Goal: Information Seeking & Learning: Learn about a topic

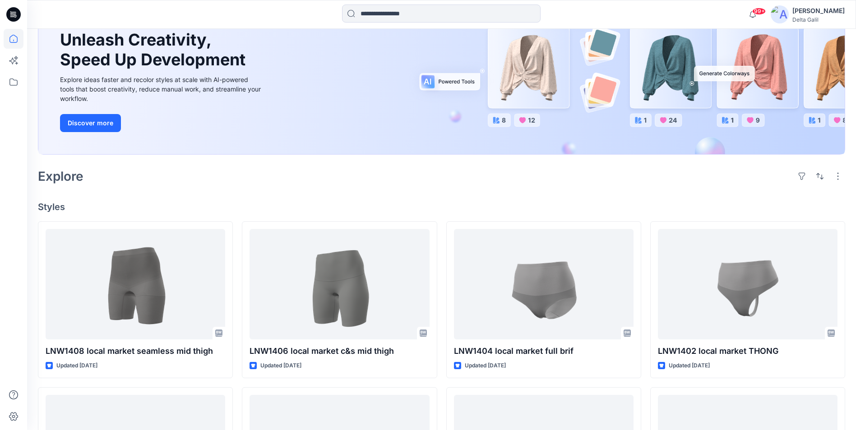
scroll to position [90, 0]
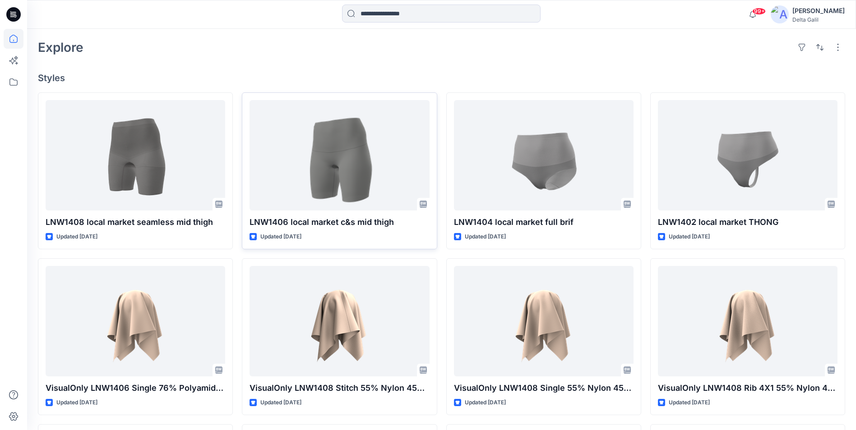
scroll to position [226, 0]
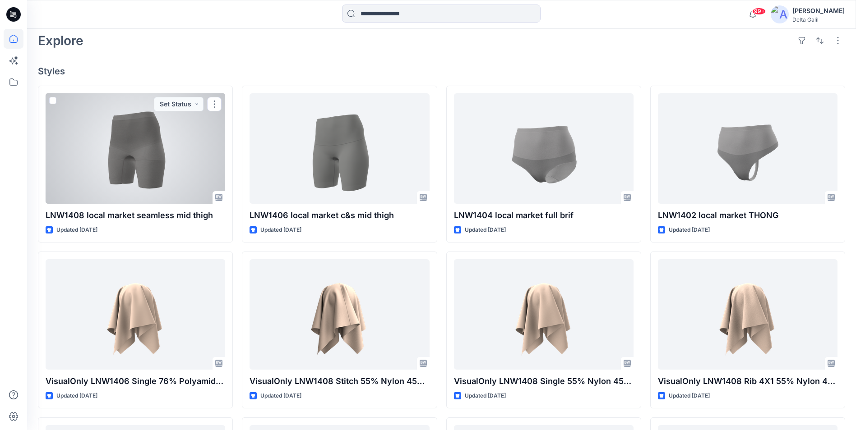
click at [182, 163] on div at bounding box center [136, 148] width 180 height 111
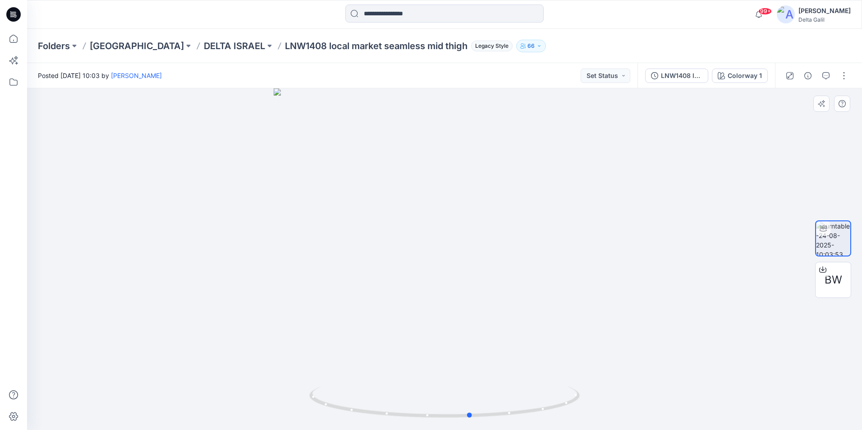
drag, startPoint x: 453, startPoint y: 419, endPoint x: 495, endPoint y: 422, distance: 42.1
click at [495, 422] on div at bounding box center [444, 259] width 835 height 342
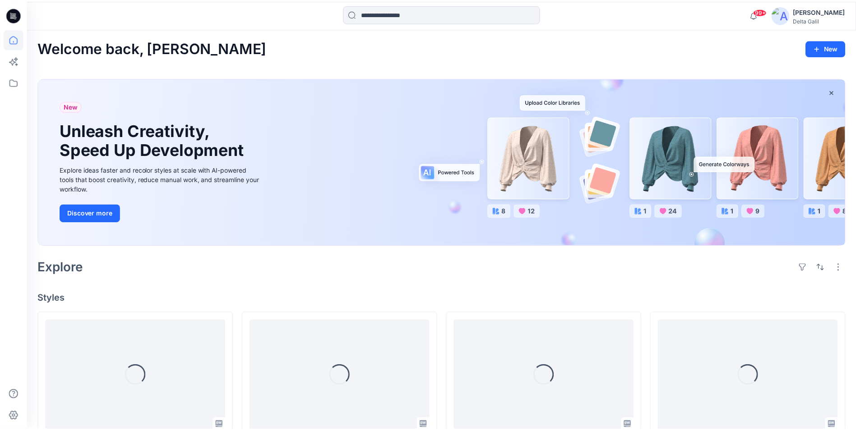
scroll to position [226, 0]
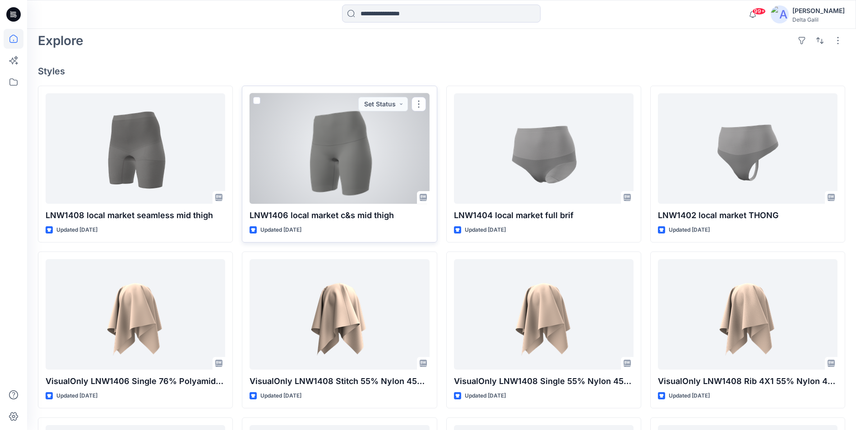
click at [343, 170] on div at bounding box center [339, 148] width 180 height 111
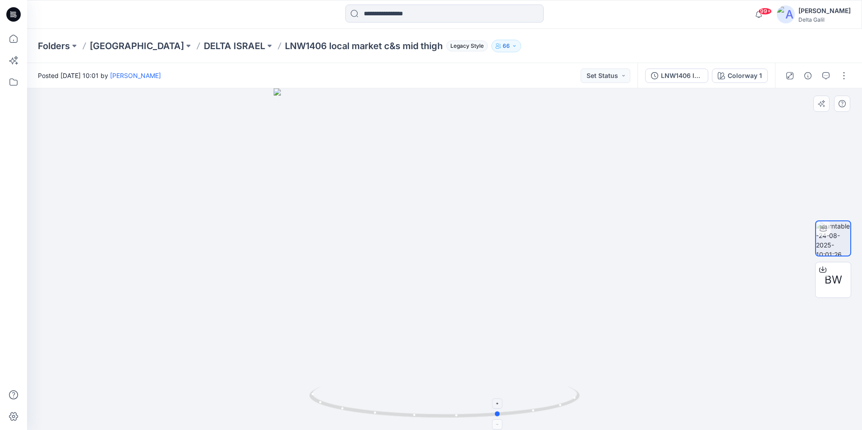
drag, startPoint x: 455, startPoint y: 418, endPoint x: 510, endPoint y: 418, distance: 55.0
click at [510, 418] on icon at bounding box center [445, 404] width 273 height 34
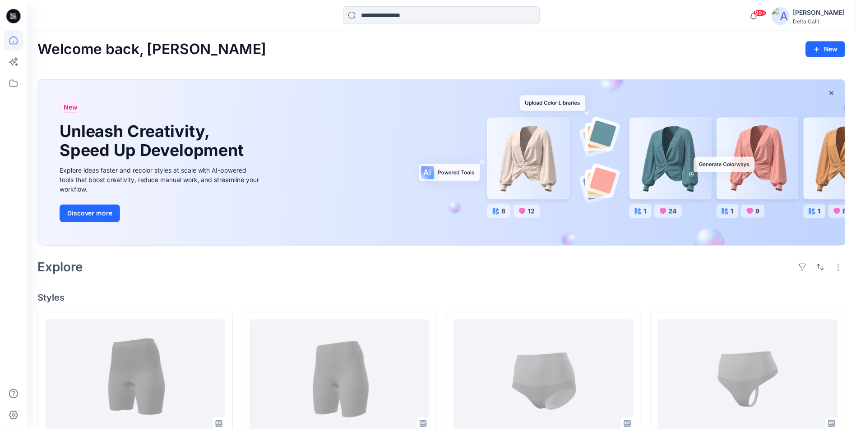
scroll to position [226, 0]
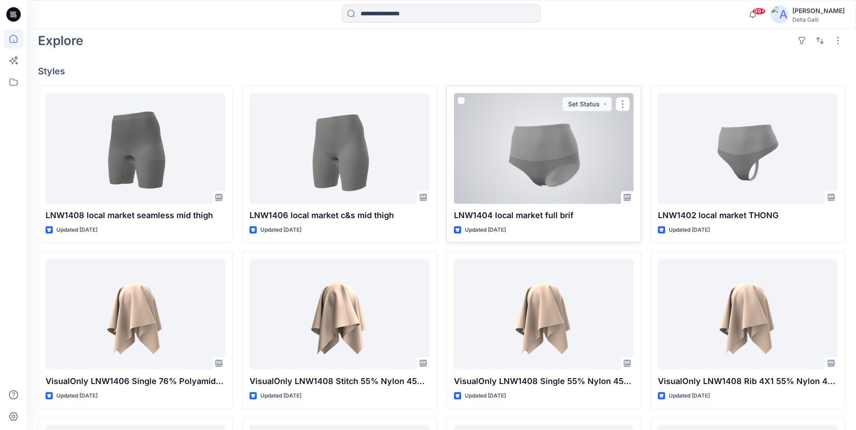
click at [544, 192] on div at bounding box center [544, 148] width 180 height 111
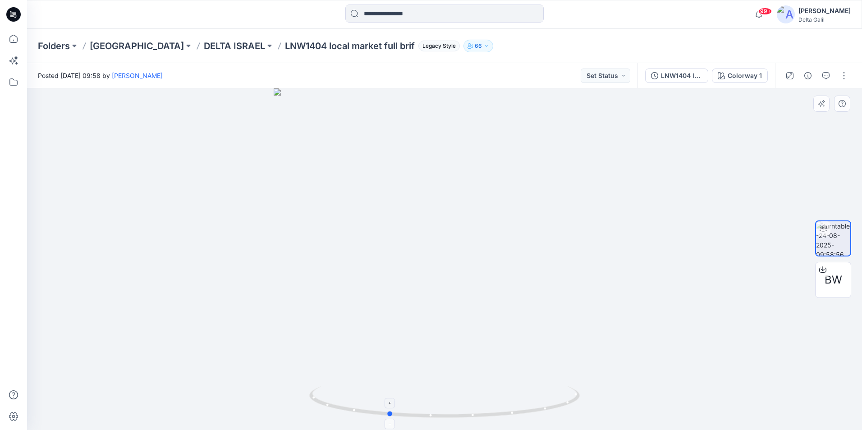
drag, startPoint x: 437, startPoint y: 420, endPoint x: 383, endPoint y: 413, distance: 53.7
click at [383, 413] on icon at bounding box center [445, 404] width 273 height 34
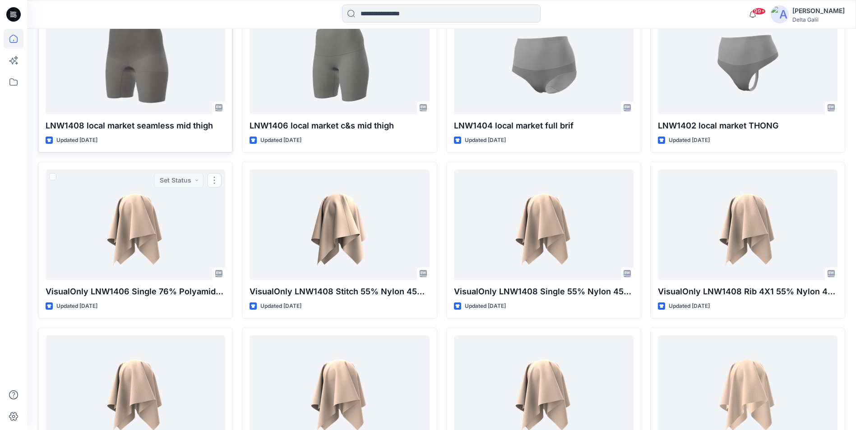
scroll to position [316, 0]
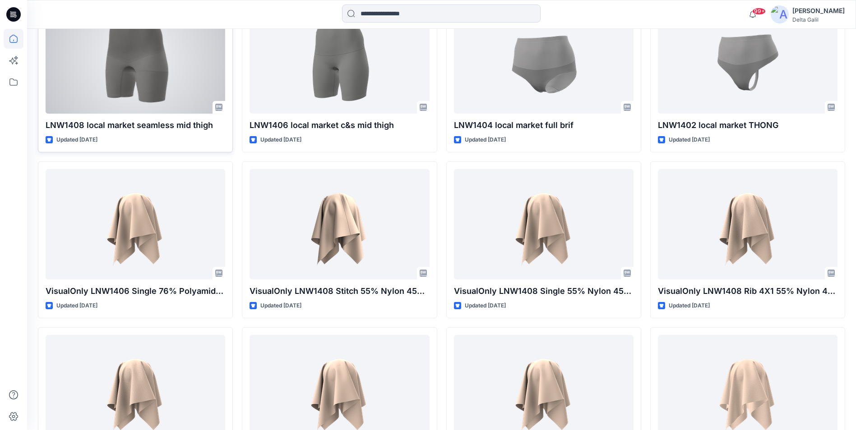
click at [173, 85] on div at bounding box center [136, 58] width 180 height 111
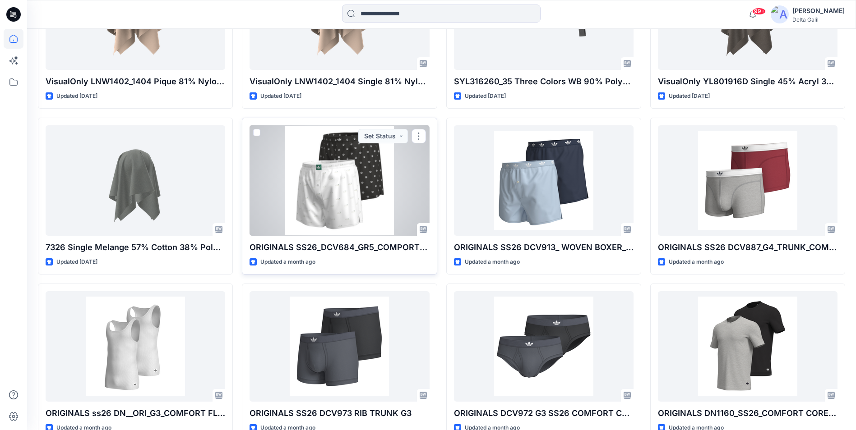
scroll to position [909, 0]
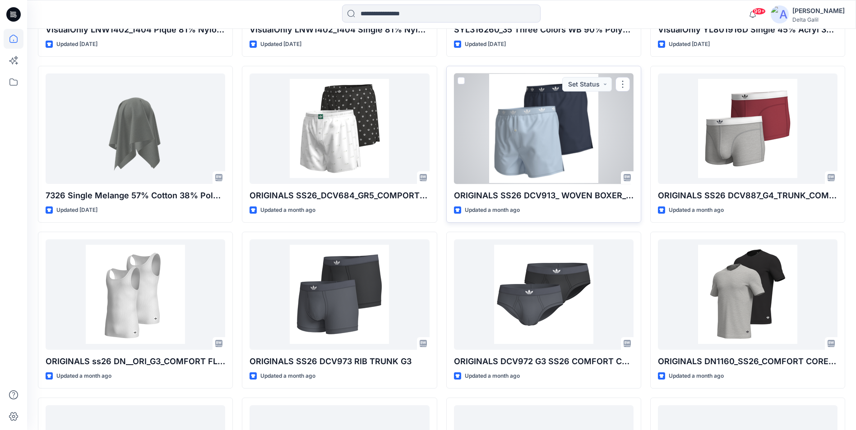
click at [499, 160] on div at bounding box center [544, 129] width 180 height 111
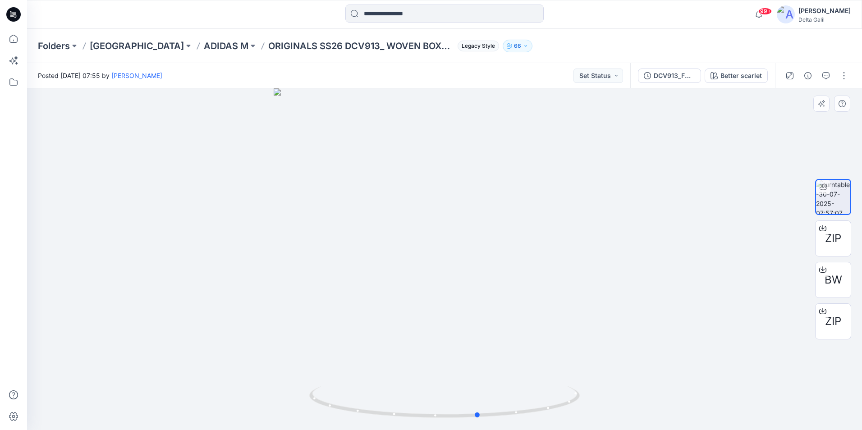
drag, startPoint x: 462, startPoint y: 414, endPoint x: 237, endPoint y: 406, distance: 225.6
click at [237, 407] on div at bounding box center [444, 259] width 835 height 342
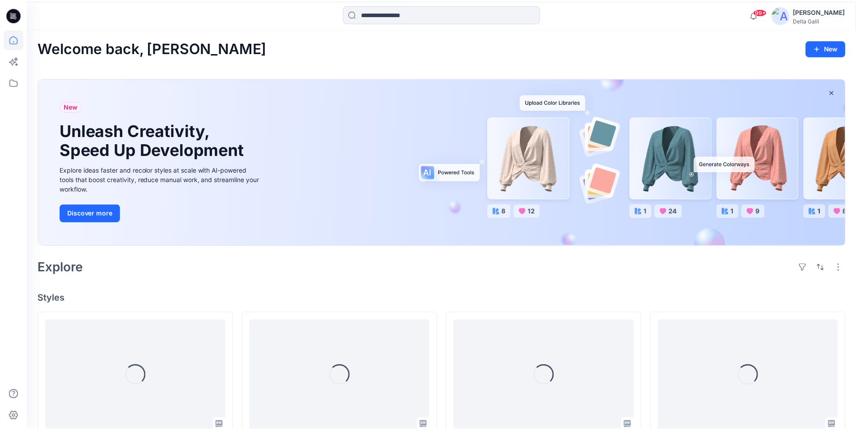
scroll to position [909, 0]
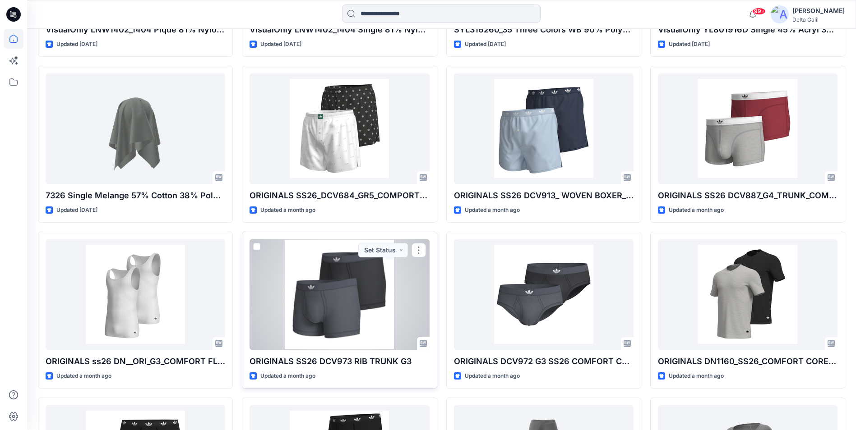
click at [329, 313] on div at bounding box center [339, 294] width 180 height 111
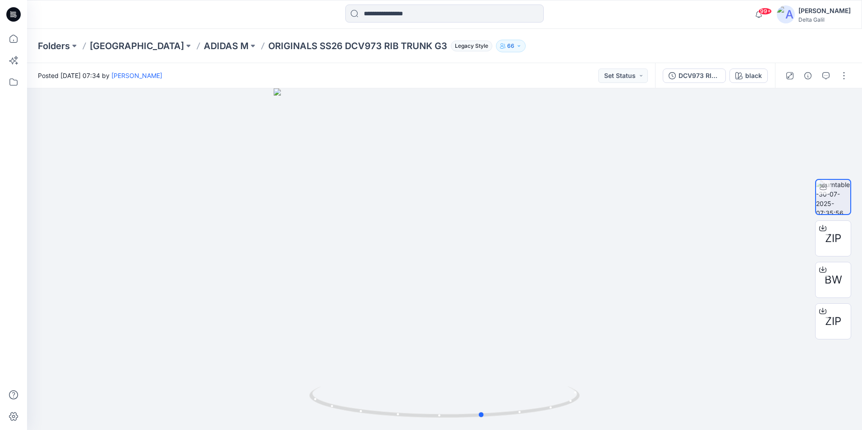
drag, startPoint x: 446, startPoint y: 419, endPoint x: 484, endPoint y: 432, distance: 40.4
click at [484, 430] on html "99+ Notifications [PERSON_NAME] shared VisualOnly LNW1406 Single 76% Polyamide …" at bounding box center [431, 215] width 862 height 430
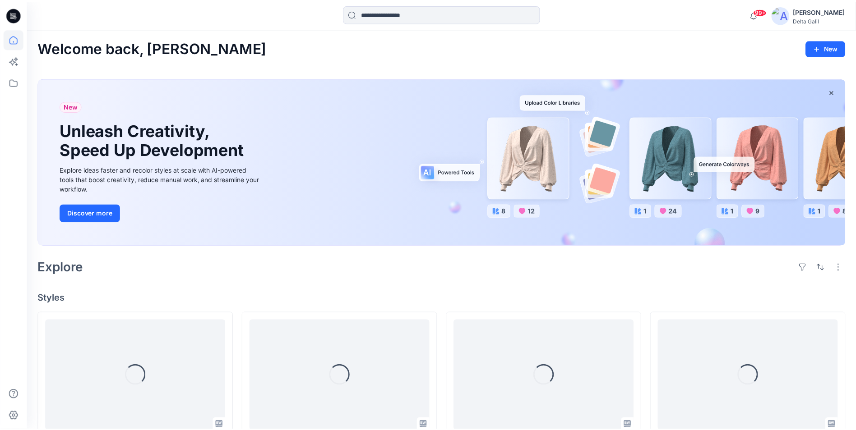
scroll to position [909, 0]
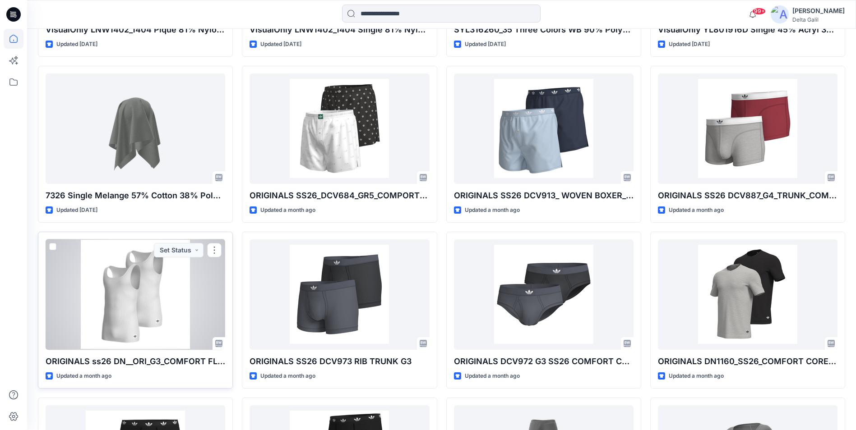
click at [153, 300] on div at bounding box center [136, 294] width 180 height 111
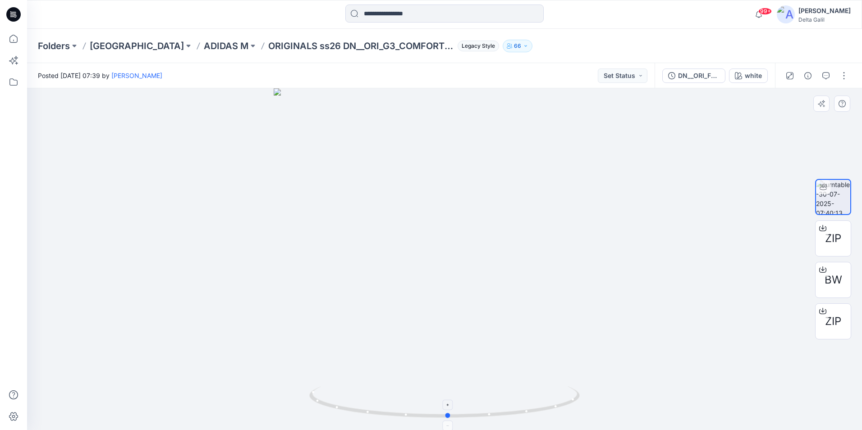
drag, startPoint x: 446, startPoint y: 419, endPoint x: 451, endPoint y: 424, distance: 6.7
click at [451, 420] on icon at bounding box center [445, 404] width 273 height 34
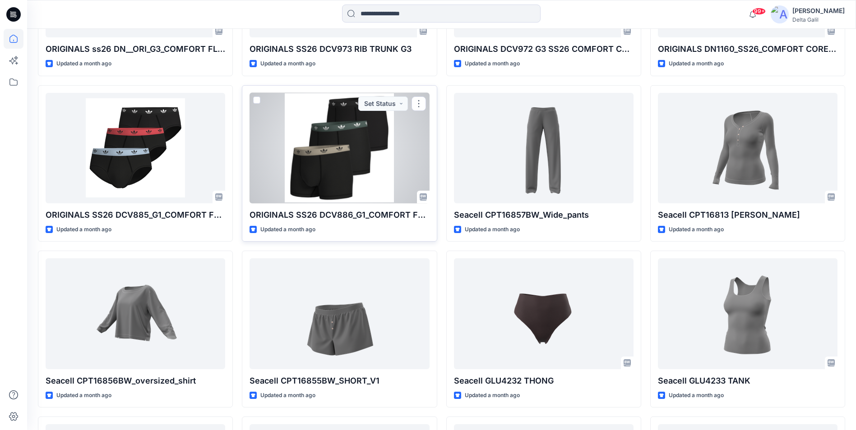
scroll to position [1225, 0]
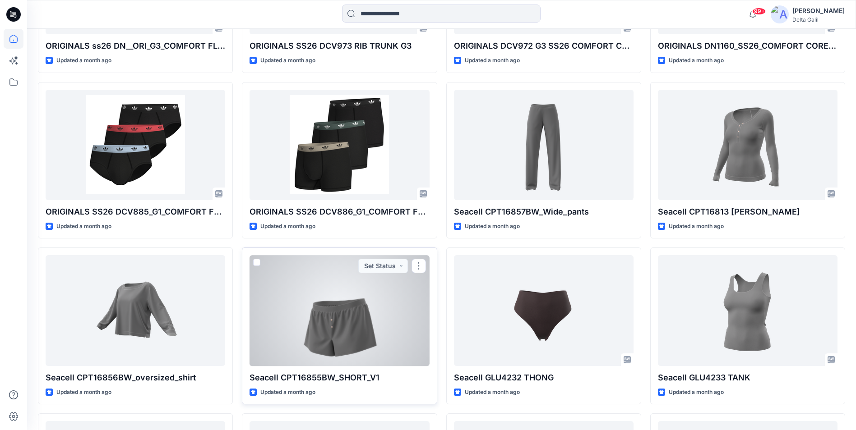
click at [335, 312] on div at bounding box center [339, 310] width 180 height 111
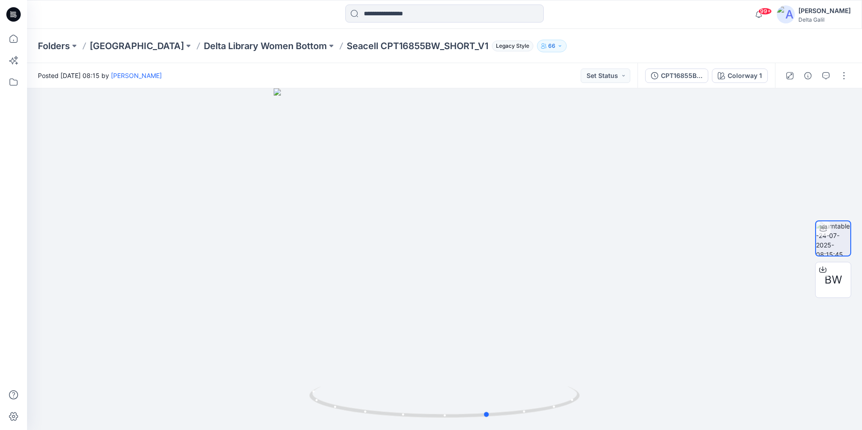
drag, startPoint x: 443, startPoint y: 422, endPoint x: 488, endPoint y: 432, distance: 46.3
click at [488, 430] on html "99+ Notifications [PERSON_NAME] shared VisualOnly LNW1406 Single 76% Polyamide …" at bounding box center [431, 215] width 862 height 430
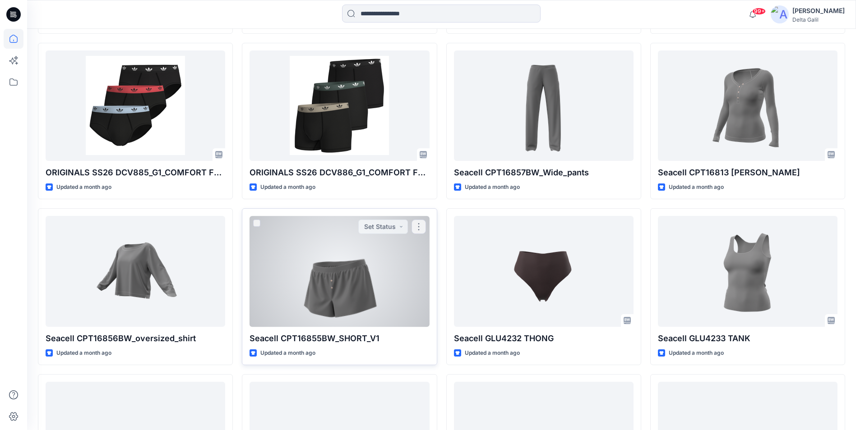
scroll to position [1360, 0]
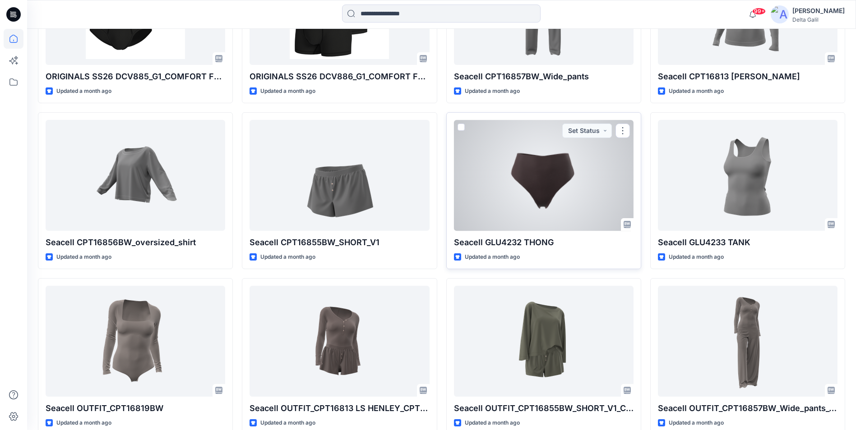
click at [509, 212] on div at bounding box center [544, 175] width 180 height 111
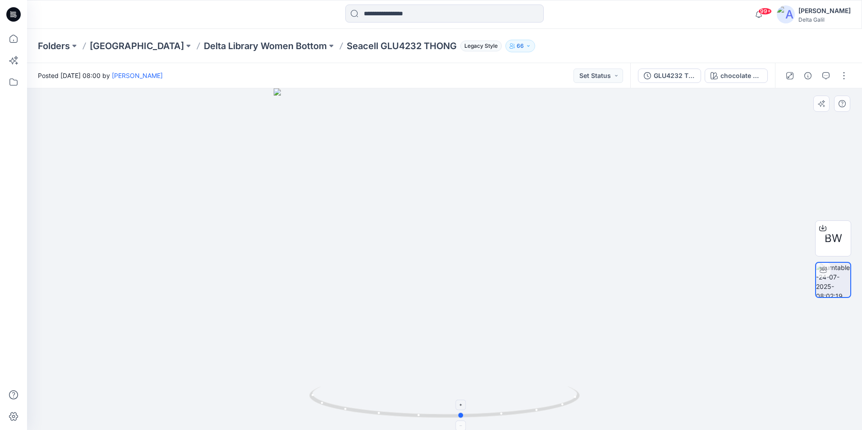
drag, startPoint x: 446, startPoint y: 420, endPoint x: 460, endPoint y: 426, distance: 15.8
click at [460, 420] on icon at bounding box center [445, 404] width 273 height 34
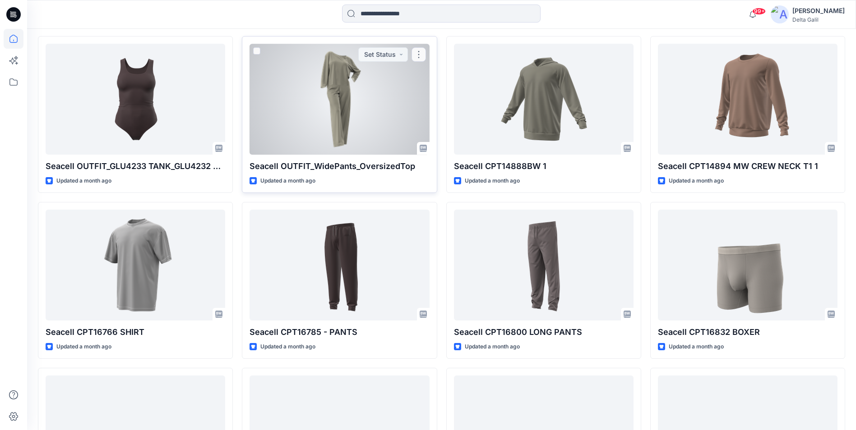
scroll to position [1769, 0]
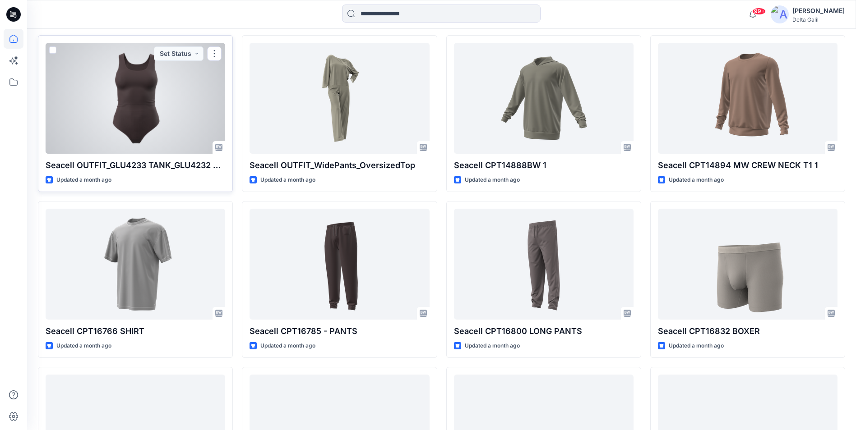
click at [152, 110] on div at bounding box center [136, 98] width 180 height 111
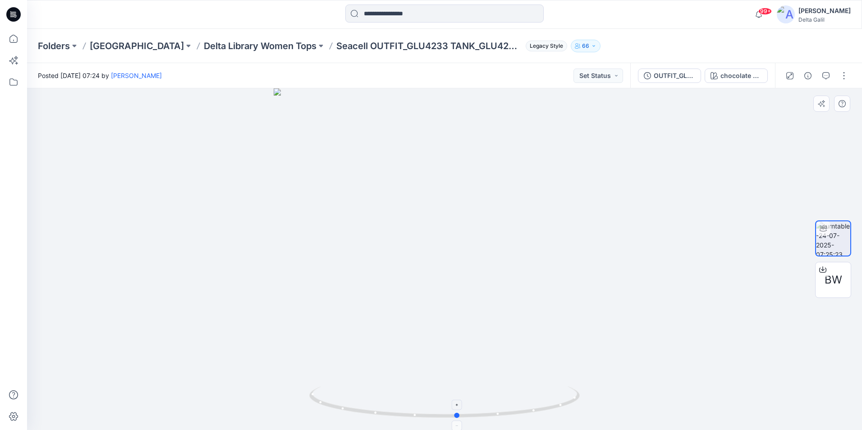
drag, startPoint x: 444, startPoint y: 418, endPoint x: 457, endPoint y: 417, distance: 13.1
click at [457, 417] on circle at bounding box center [457, 415] width 5 height 5
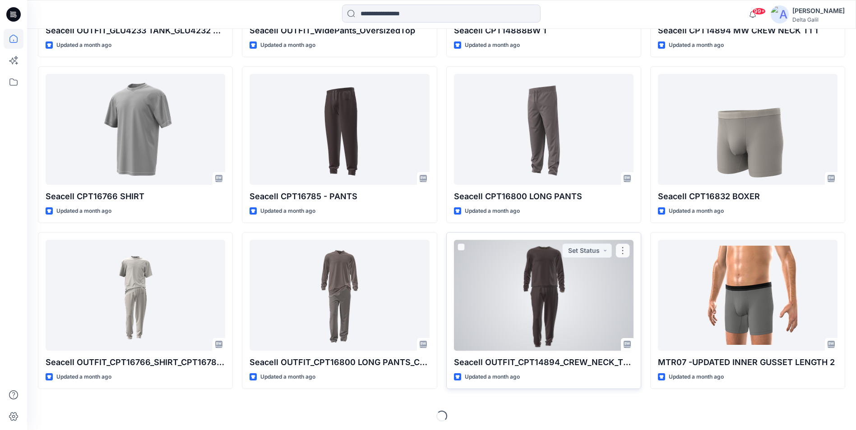
scroll to position [1906, 0]
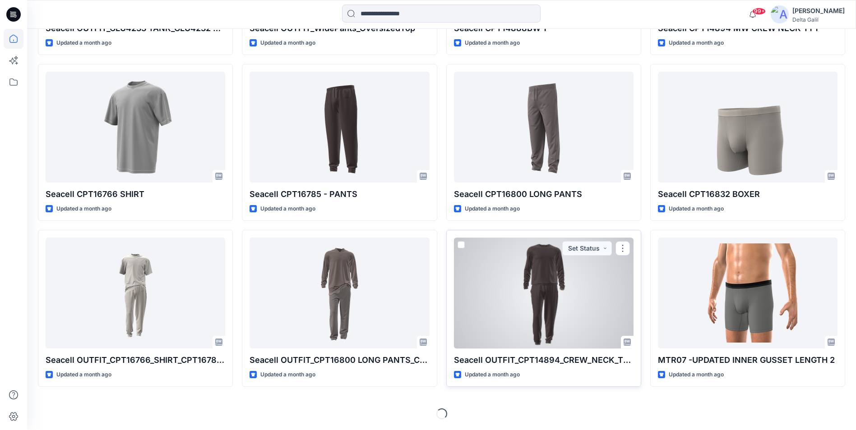
click at [548, 303] on div at bounding box center [544, 293] width 180 height 111
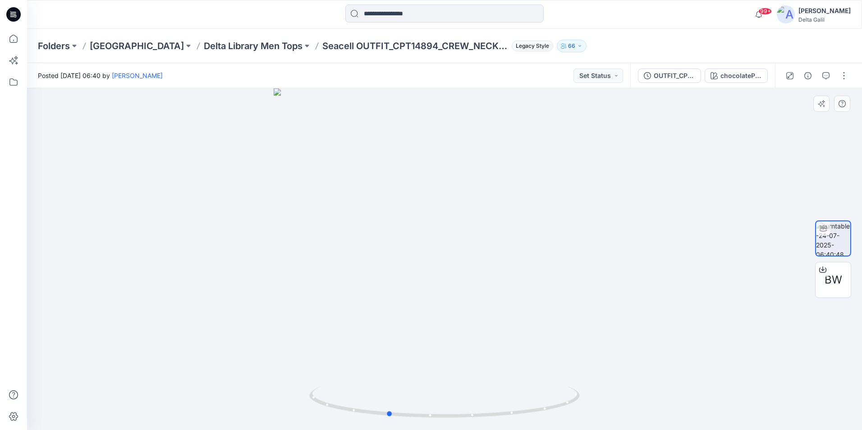
drag, startPoint x: 439, startPoint y: 422, endPoint x: 382, endPoint y: 424, distance: 56.9
click at [382, 424] on img at bounding box center [444, 409] width 271 height 44
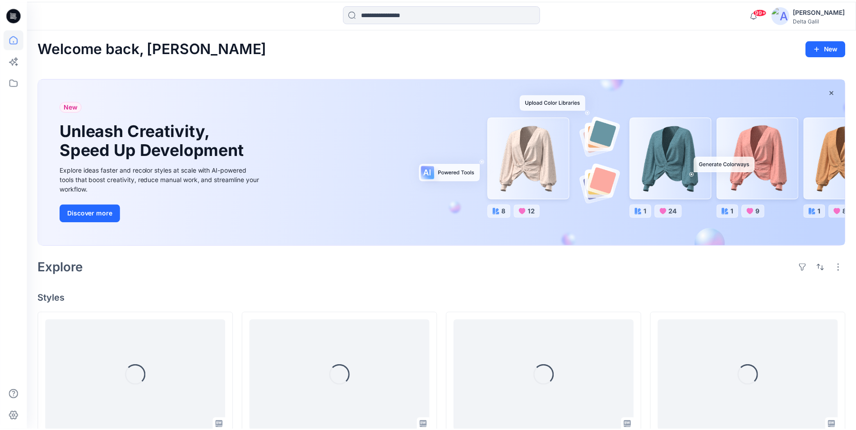
scroll to position [1906, 0]
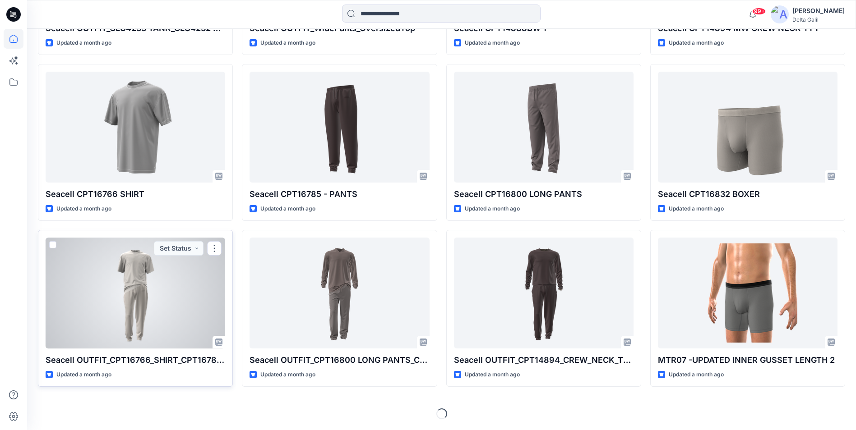
click at [157, 278] on div at bounding box center [136, 293] width 180 height 111
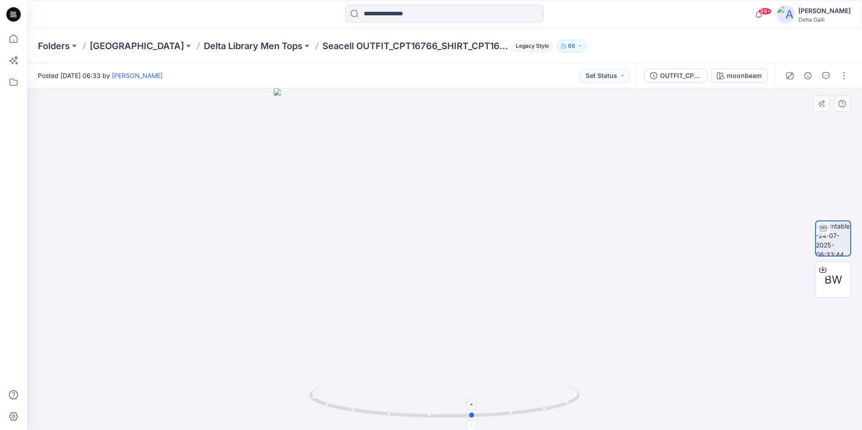
drag, startPoint x: 444, startPoint y: 420, endPoint x: 473, endPoint y: 412, distance: 29.6
click at [473, 412] on icon at bounding box center [445, 404] width 273 height 34
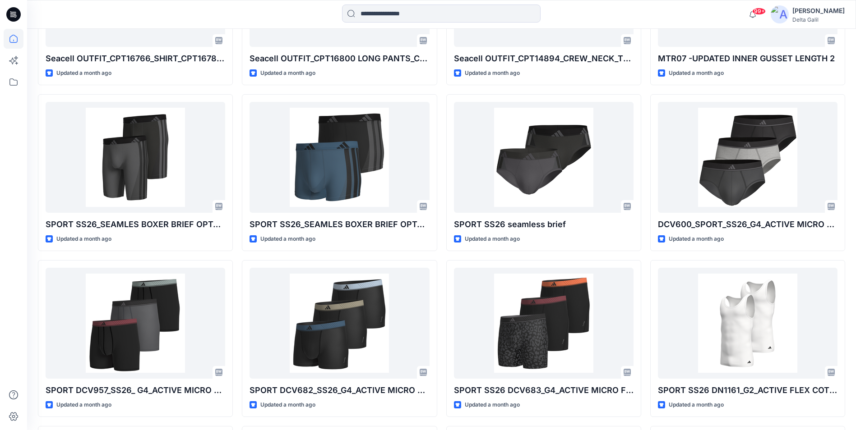
scroll to position [2267, 0]
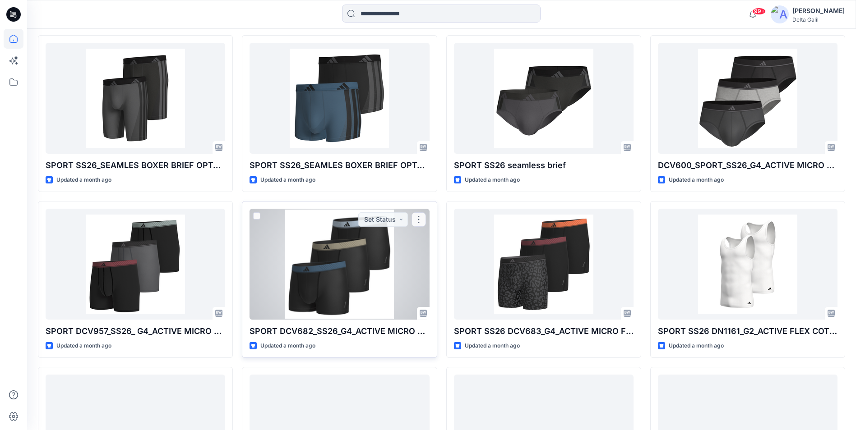
click at [370, 286] on div at bounding box center [339, 264] width 180 height 111
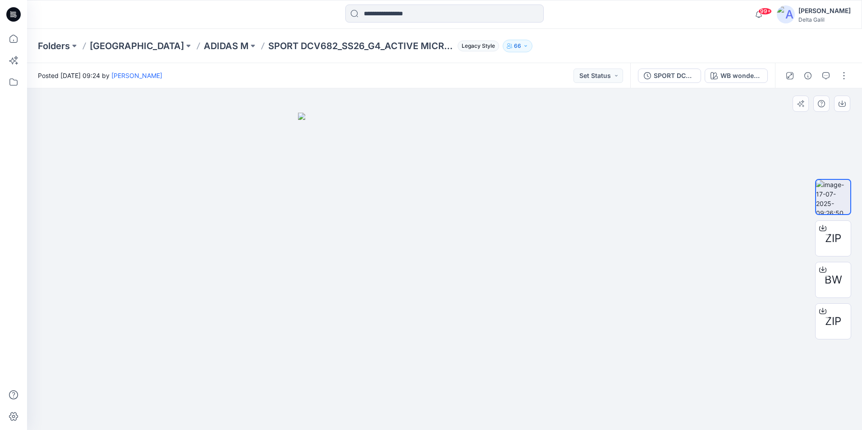
drag, startPoint x: 420, startPoint y: 410, endPoint x: 405, endPoint y: 410, distance: 15.8
click at [405, 410] on div at bounding box center [444, 259] width 835 height 342
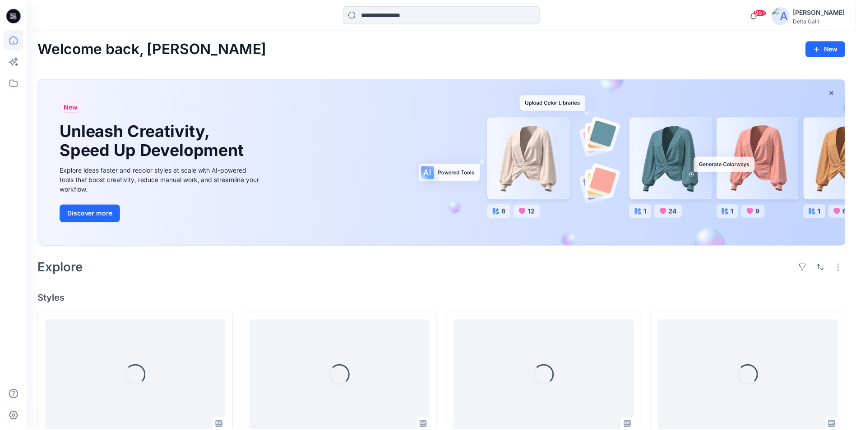
scroll to position [2267, 0]
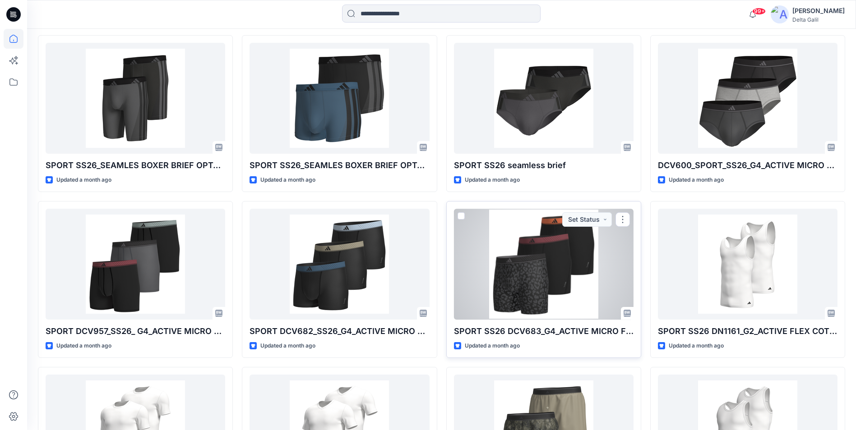
click at [508, 282] on div at bounding box center [544, 264] width 180 height 111
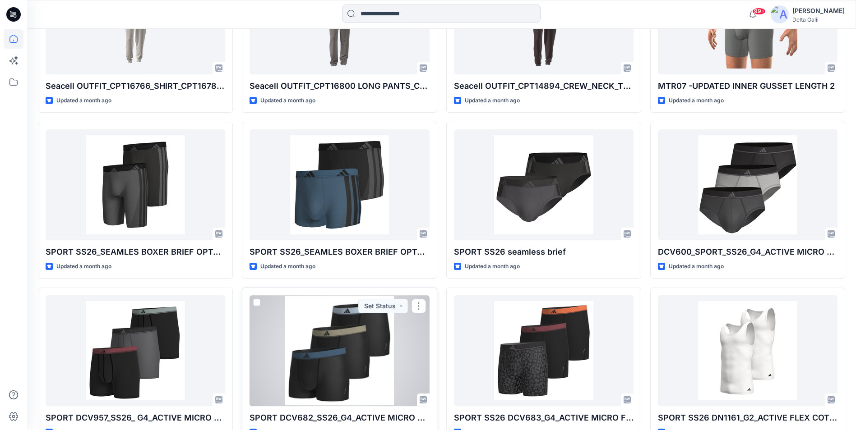
scroll to position [2177, 0]
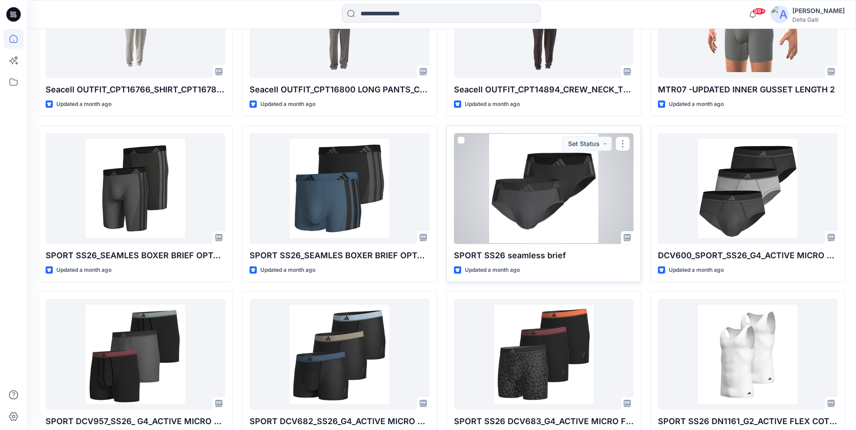
click at [585, 216] on div at bounding box center [544, 188] width 180 height 111
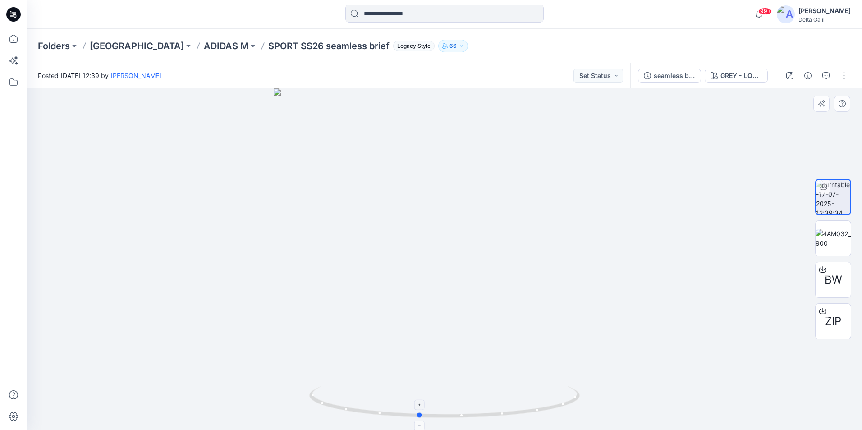
drag, startPoint x: 446, startPoint y: 420, endPoint x: 421, endPoint y: 406, distance: 28.9
click at [421, 406] on div at bounding box center [444, 259] width 835 height 342
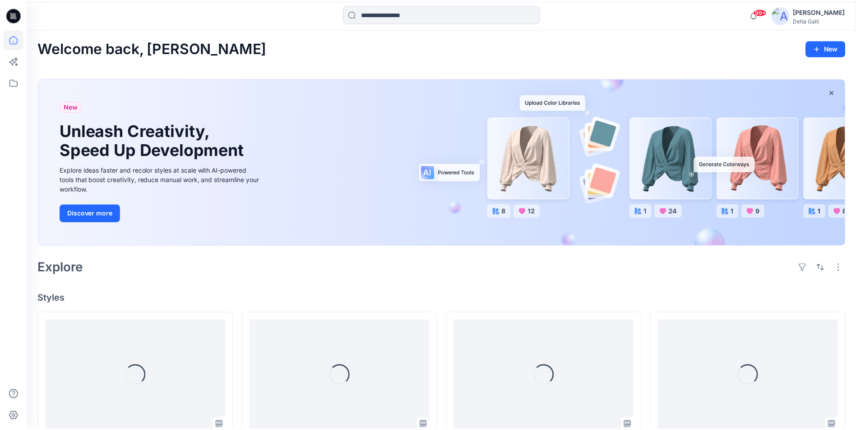
scroll to position [2177, 0]
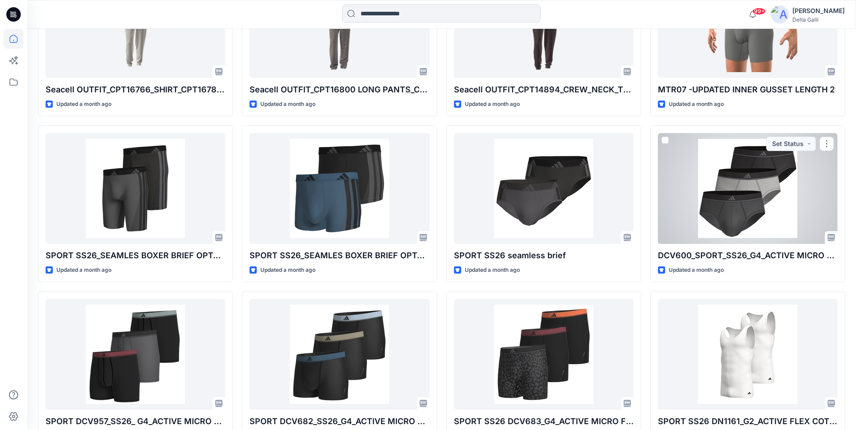
click at [713, 207] on div at bounding box center [748, 188] width 180 height 111
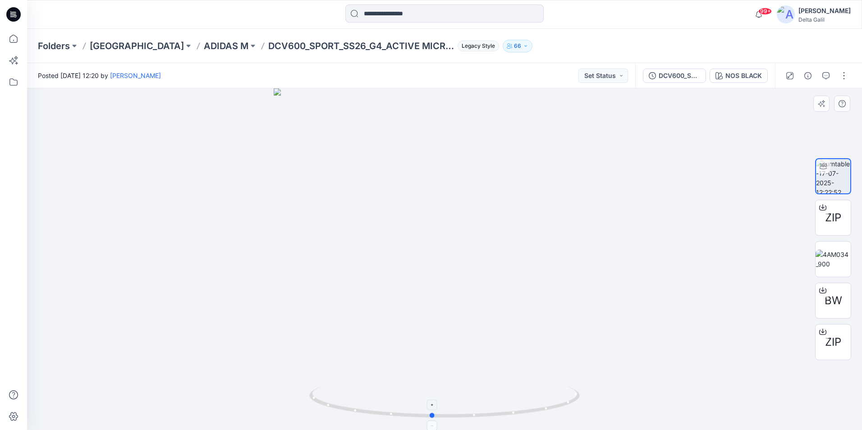
drag, startPoint x: 445, startPoint y: 418, endPoint x: 433, endPoint y: 421, distance: 13.0
click at [433, 420] on icon at bounding box center [445, 404] width 273 height 34
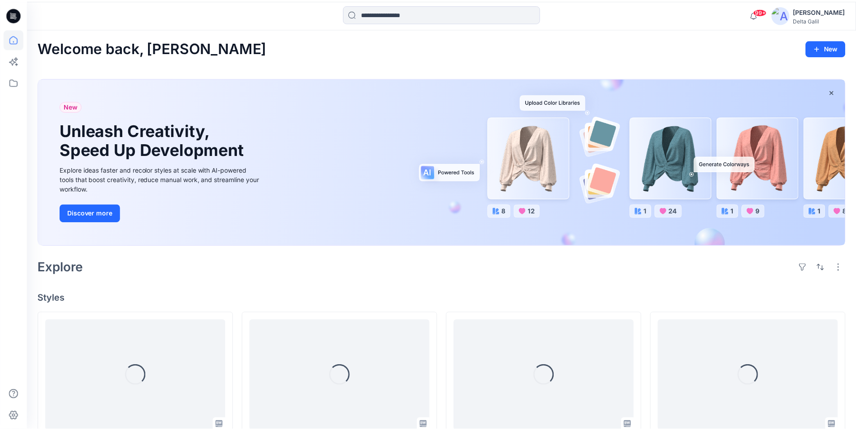
scroll to position [2177, 0]
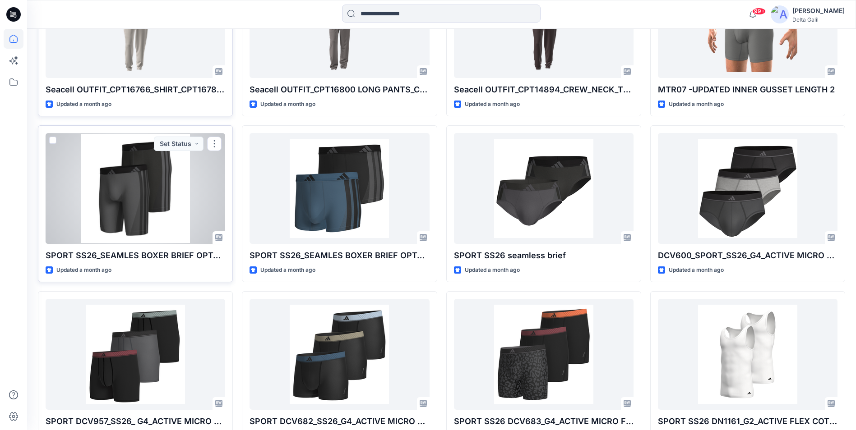
click at [145, 198] on div at bounding box center [136, 188] width 180 height 111
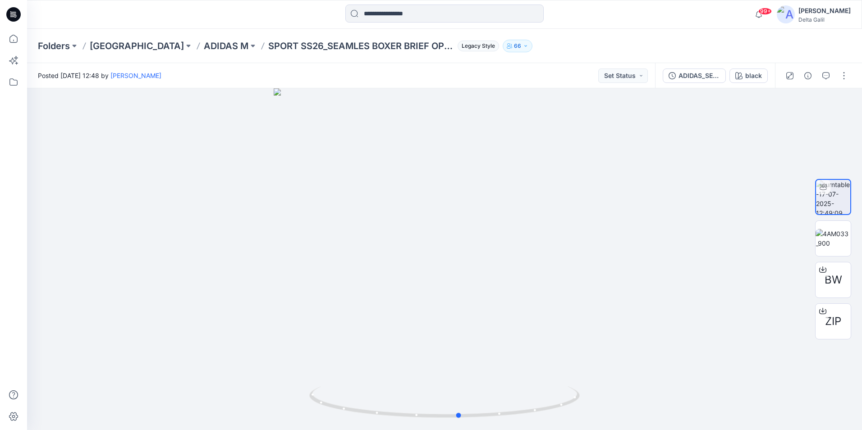
drag, startPoint x: 449, startPoint y: 418, endPoint x: 464, endPoint y: 433, distance: 20.7
click at [464, 430] on html "99+ Notifications [PERSON_NAME] shared VisualOnly LNW1406 Single 76% Polyamide …" at bounding box center [431, 215] width 862 height 430
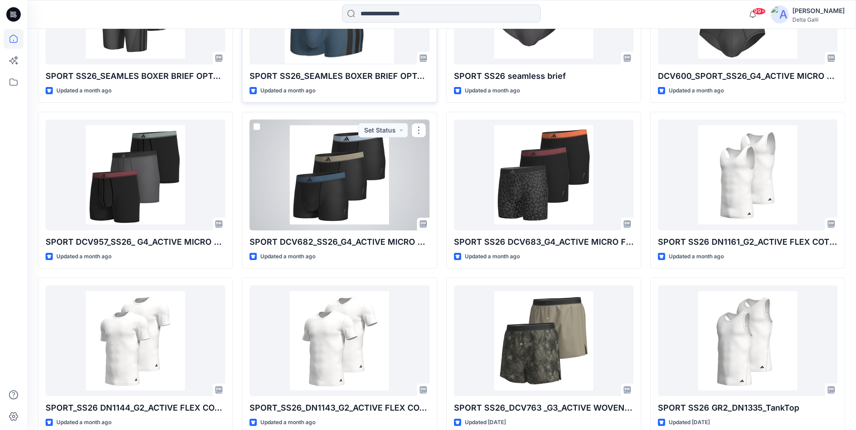
scroll to position [2357, 0]
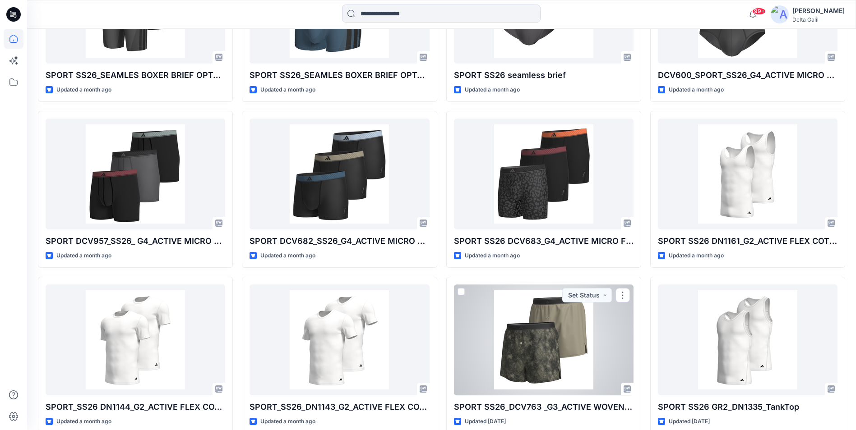
click at [530, 345] on div at bounding box center [544, 340] width 180 height 111
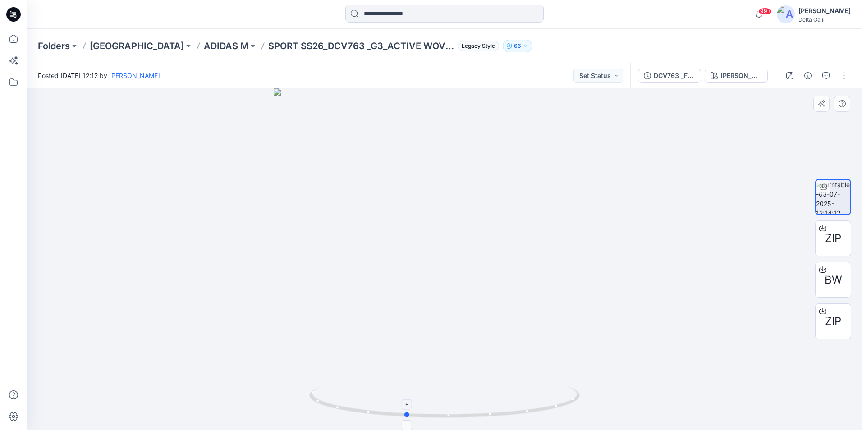
drag, startPoint x: 446, startPoint y: 419, endPoint x: 407, endPoint y: 423, distance: 38.9
click at [407, 420] on icon at bounding box center [445, 404] width 273 height 34
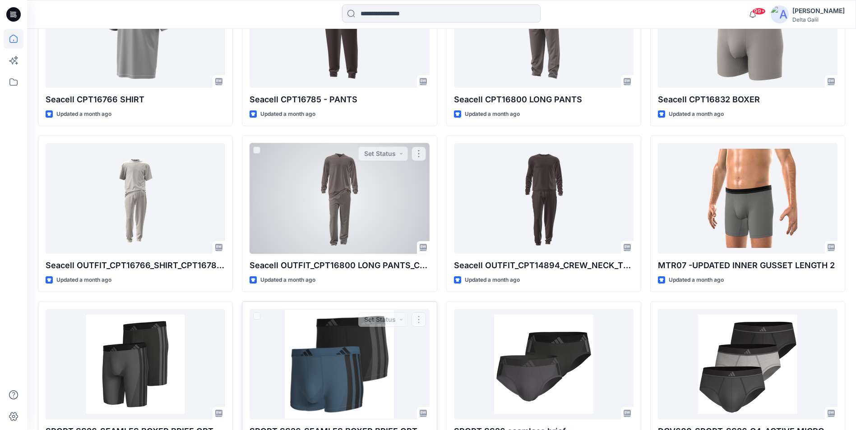
scroll to position [1997, 0]
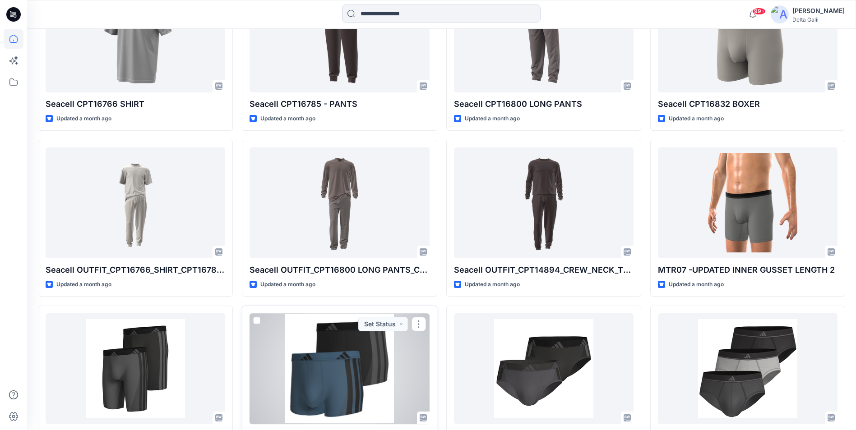
click at [383, 357] on div at bounding box center [339, 368] width 180 height 111
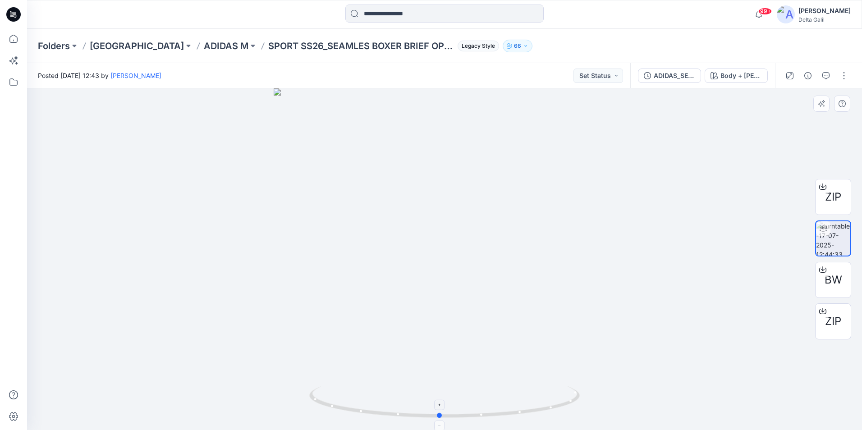
drag, startPoint x: 440, startPoint y: 419, endPoint x: 435, endPoint y: 421, distance: 5.3
click at [435, 420] on icon at bounding box center [445, 404] width 273 height 34
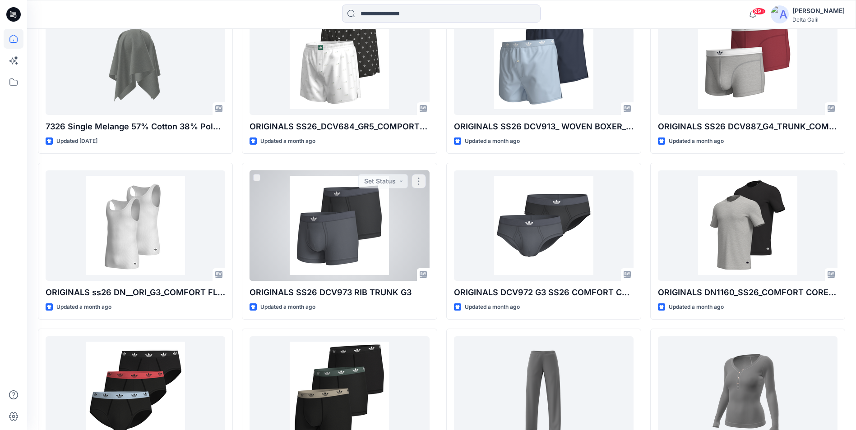
scroll to position [959, 0]
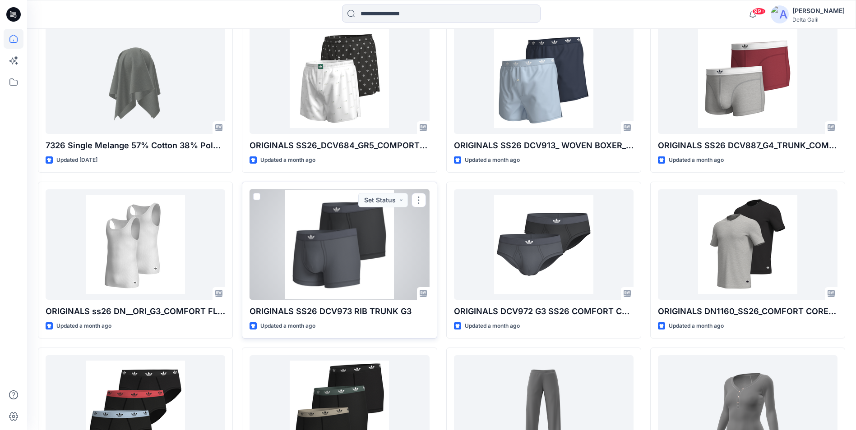
click at [332, 274] on div at bounding box center [339, 244] width 180 height 111
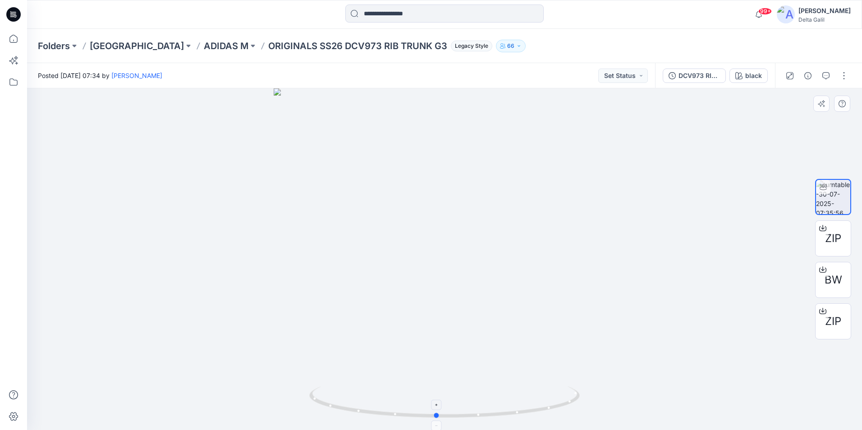
drag, startPoint x: 444, startPoint y: 418, endPoint x: 436, endPoint y: 422, distance: 8.9
click at [436, 420] on icon at bounding box center [445, 404] width 273 height 34
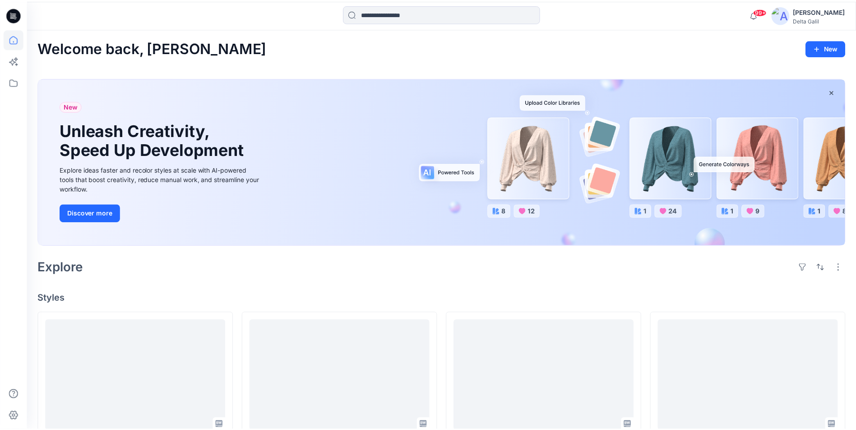
scroll to position [959, 0]
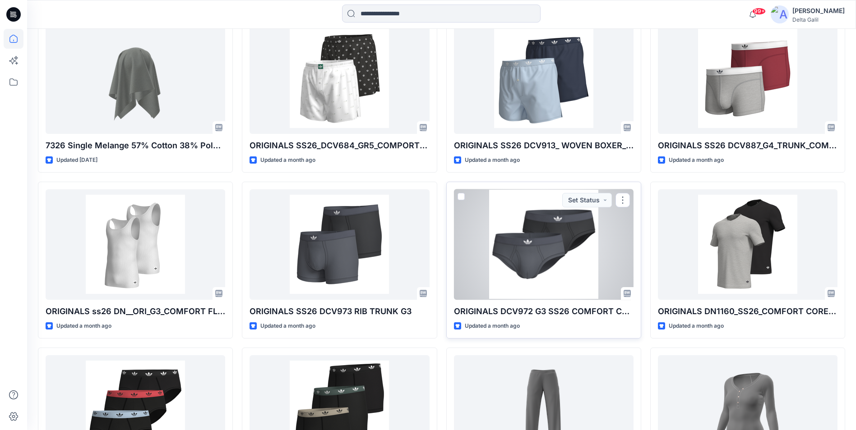
click at [523, 261] on div at bounding box center [544, 244] width 180 height 111
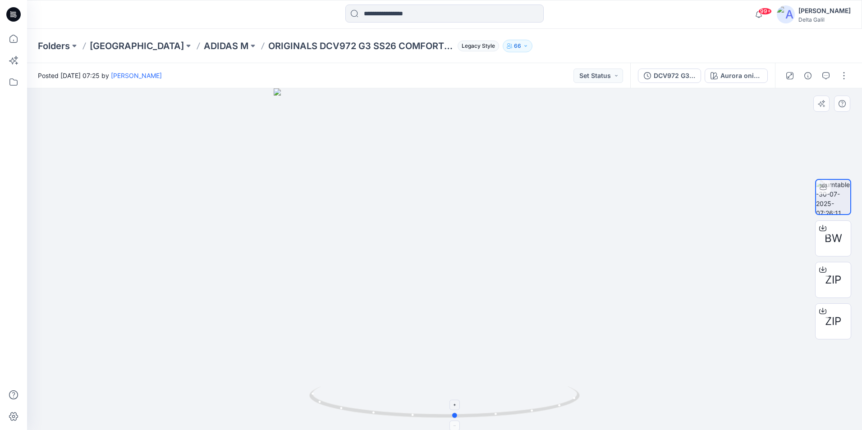
drag, startPoint x: 442, startPoint y: 418, endPoint x: 453, endPoint y: 423, distance: 11.9
click at [453, 420] on icon at bounding box center [445, 404] width 273 height 34
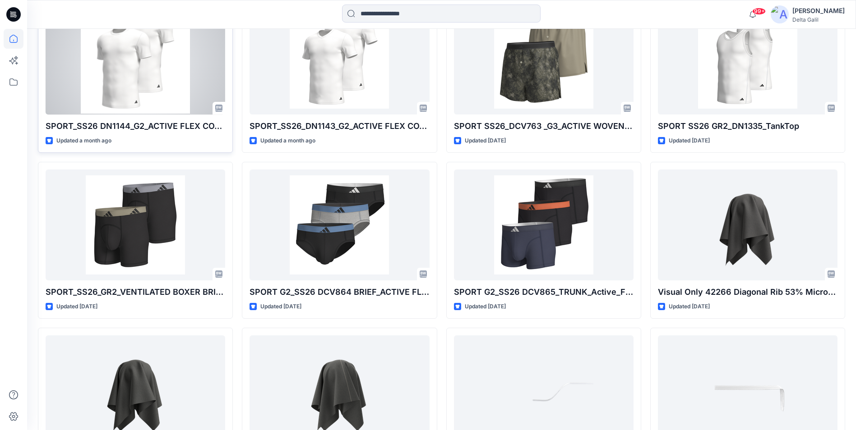
scroll to position [2675, 0]
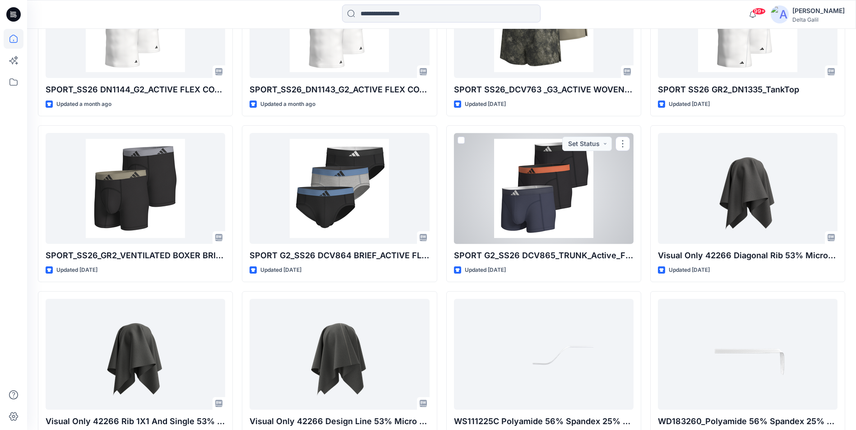
click at [498, 201] on div at bounding box center [544, 188] width 180 height 111
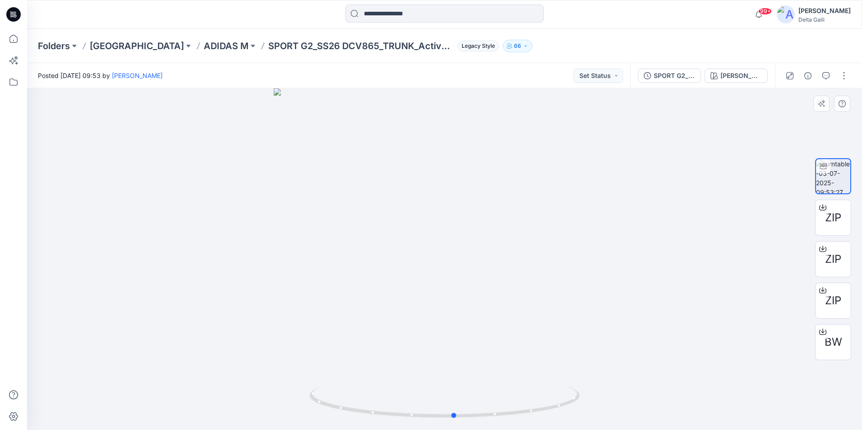
drag, startPoint x: 444, startPoint y: 417, endPoint x: 455, endPoint y: 420, distance: 10.8
click at [455, 420] on div at bounding box center [444, 259] width 835 height 342
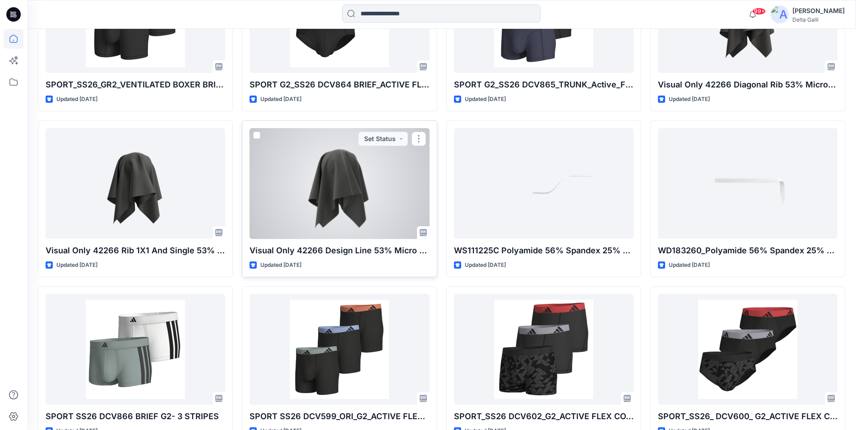
scroll to position [2902, 0]
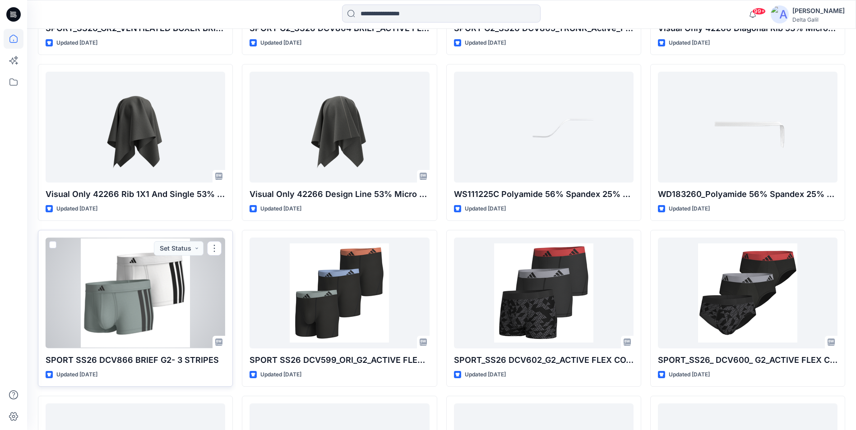
click at [165, 283] on div at bounding box center [136, 293] width 180 height 111
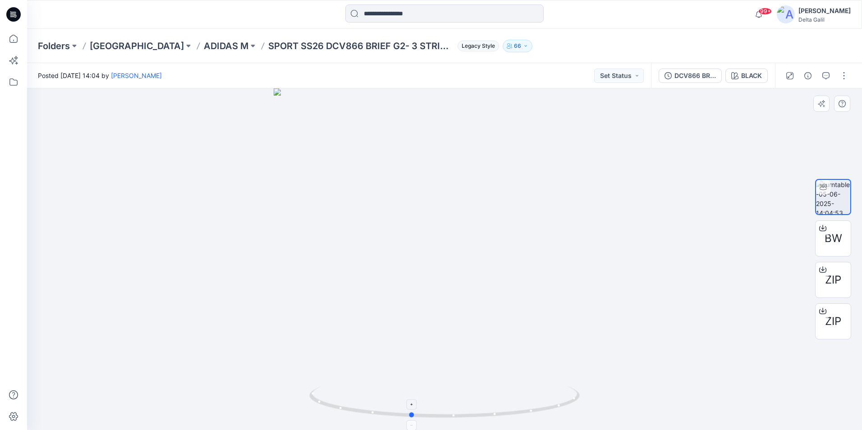
drag, startPoint x: 446, startPoint y: 416, endPoint x: 412, endPoint y: 424, distance: 34.8
click at [412, 420] on icon at bounding box center [445, 404] width 273 height 34
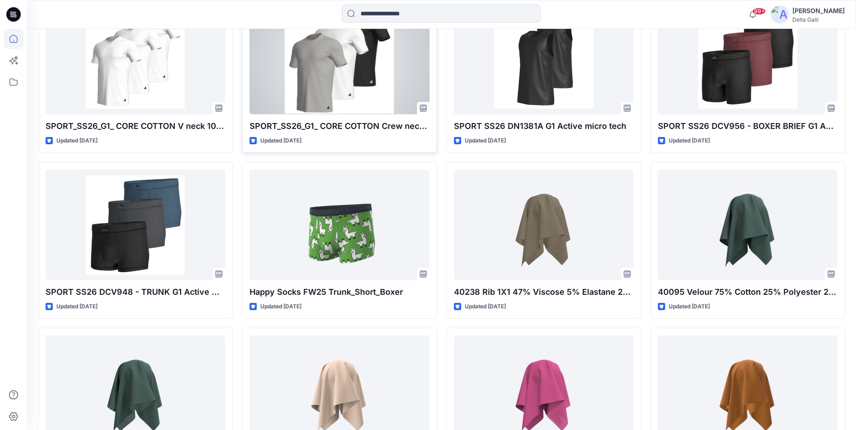
scroll to position [3308, 0]
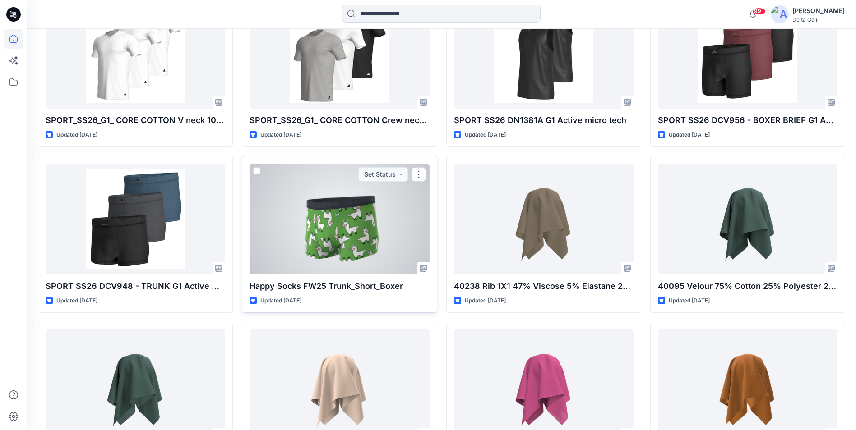
click at [338, 223] on div at bounding box center [339, 219] width 180 height 111
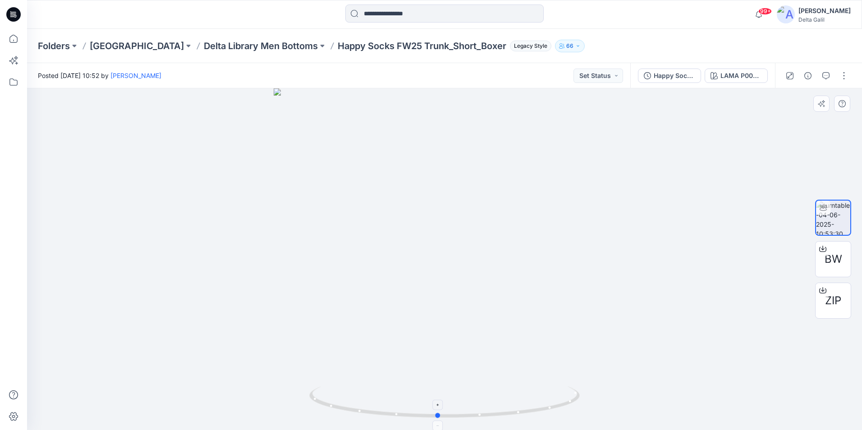
drag, startPoint x: 447, startPoint y: 417, endPoint x: 440, endPoint y: 412, distance: 8.4
click at [440, 412] on icon at bounding box center [445, 404] width 273 height 34
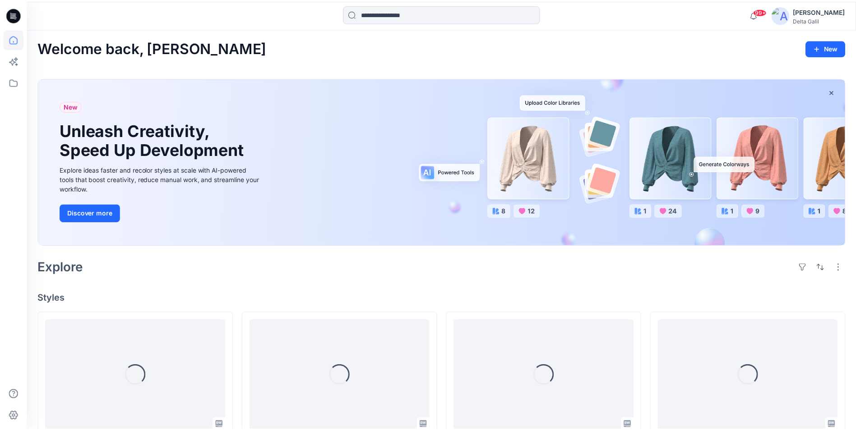
scroll to position [3308, 0]
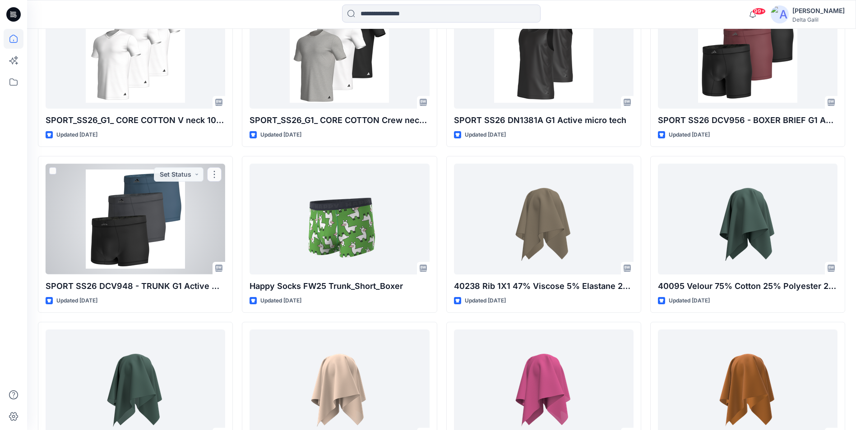
click at [134, 229] on div at bounding box center [136, 219] width 180 height 111
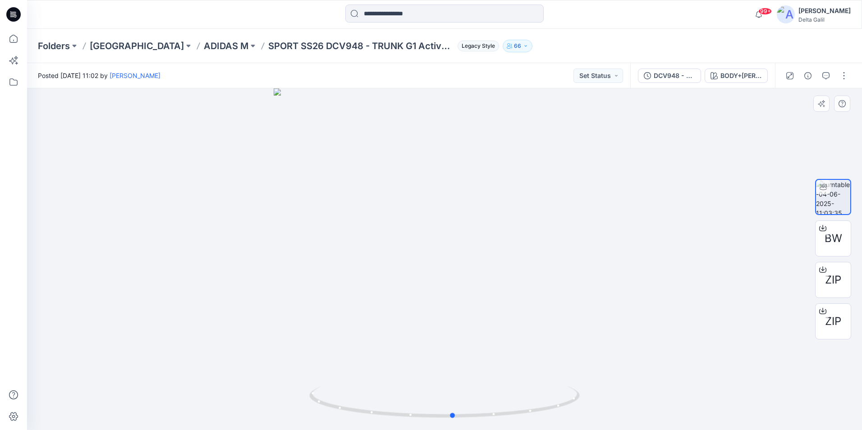
drag, startPoint x: 494, startPoint y: 417, endPoint x: 510, endPoint y: 425, distance: 18.2
click at [510, 425] on div at bounding box center [444, 259] width 835 height 342
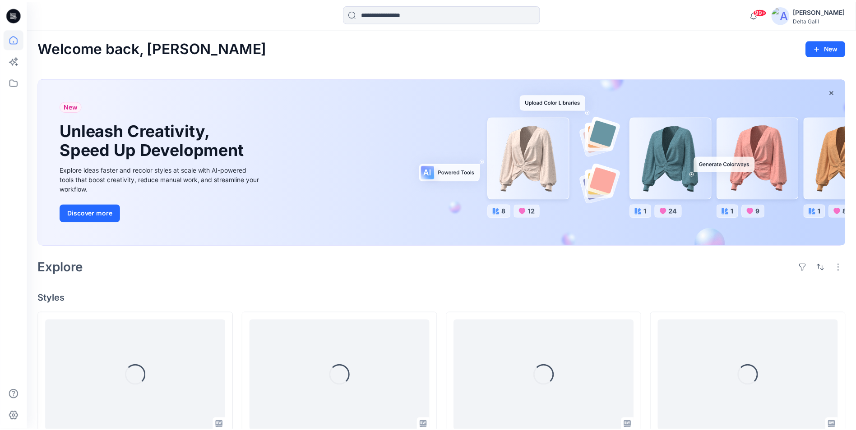
scroll to position [3308, 0]
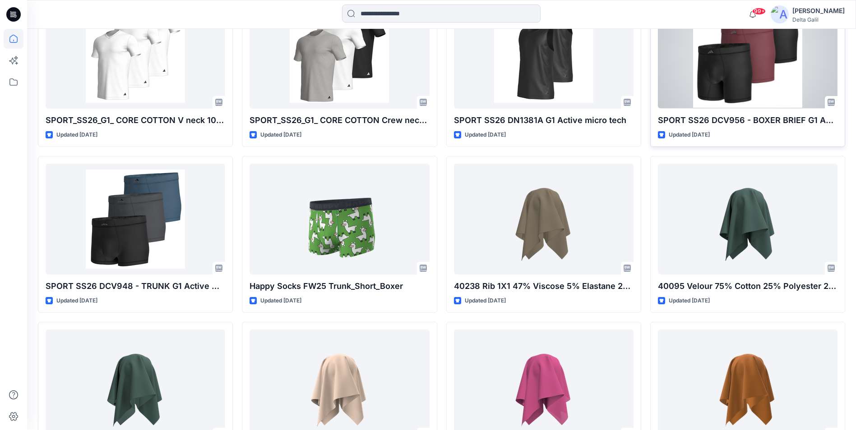
click at [737, 73] on div at bounding box center [748, 53] width 180 height 111
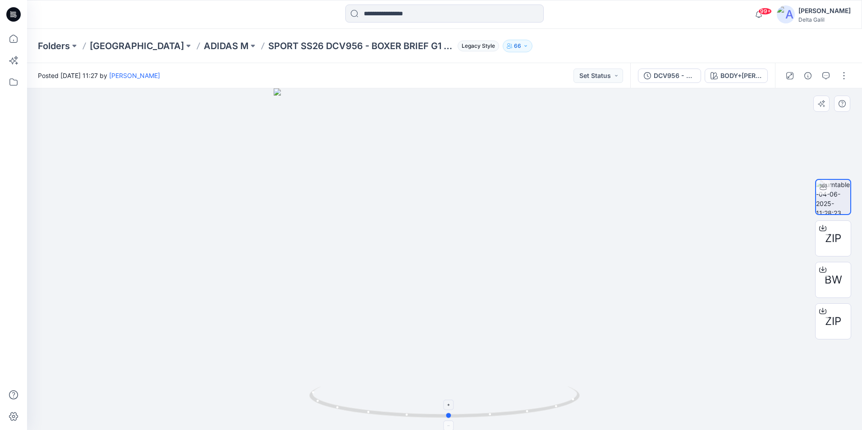
drag, startPoint x: 450, startPoint y: 418, endPoint x: 435, endPoint y: 424, distance: 15.8
click at [435, 420] on icon at bounding box center [445, 404] width 273 height 34
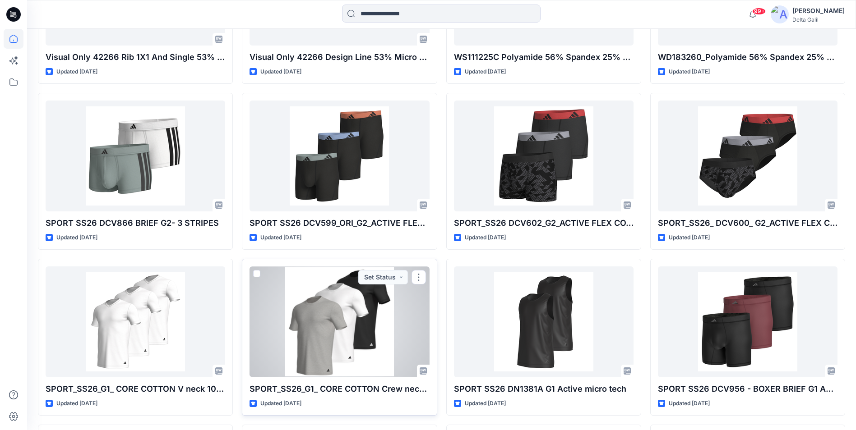
scroll to position [2994, 0]
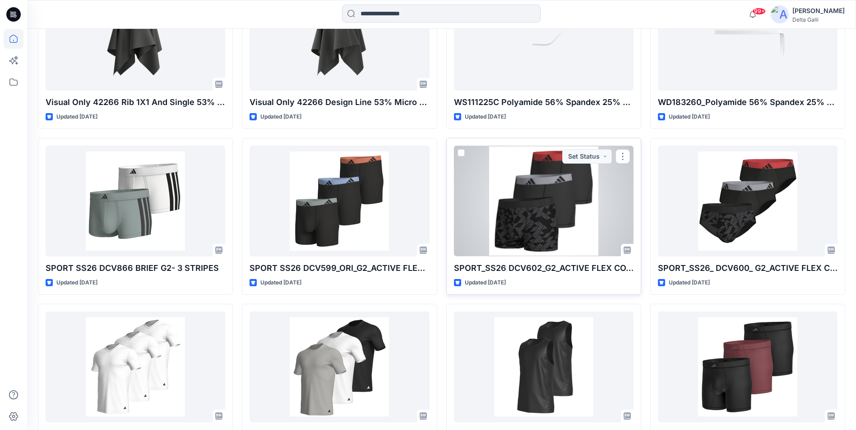
click at [508, 221] on div at bounding box center [544, 201] width 180 height 111
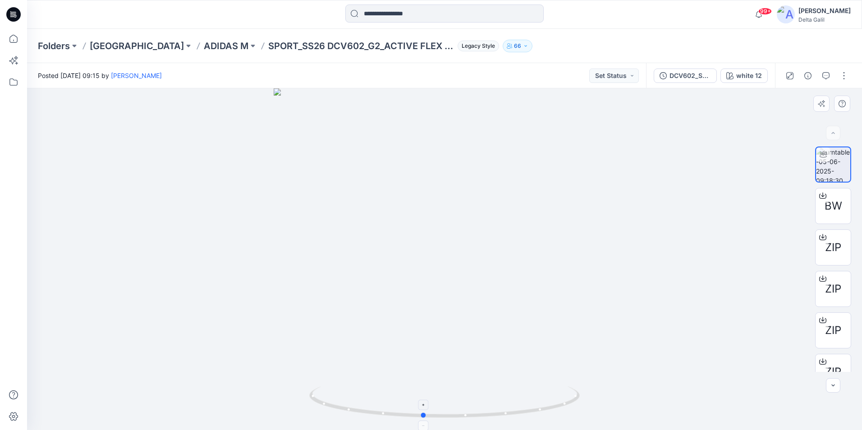
drag, startPoint x: 441, startPoint y: 418, endPoint x: 419, endPoint y: 423, distance: 22.3
click at [419, 420] on icon at bounding box center [445, 404] width 273 height 34
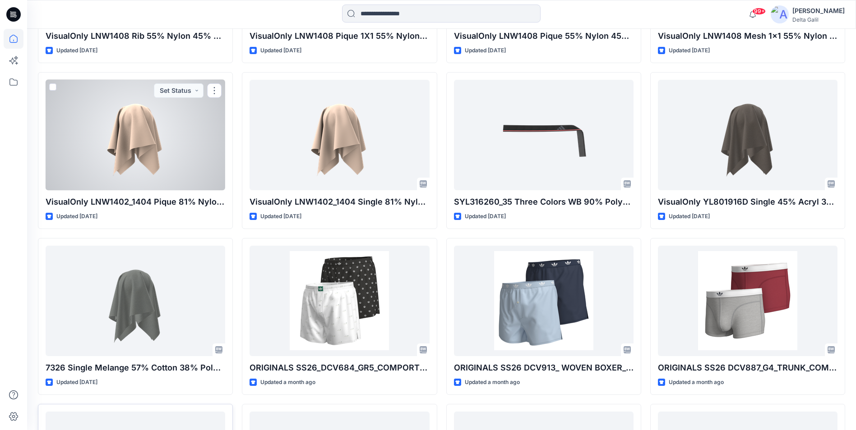
scroll to position [739, 0]
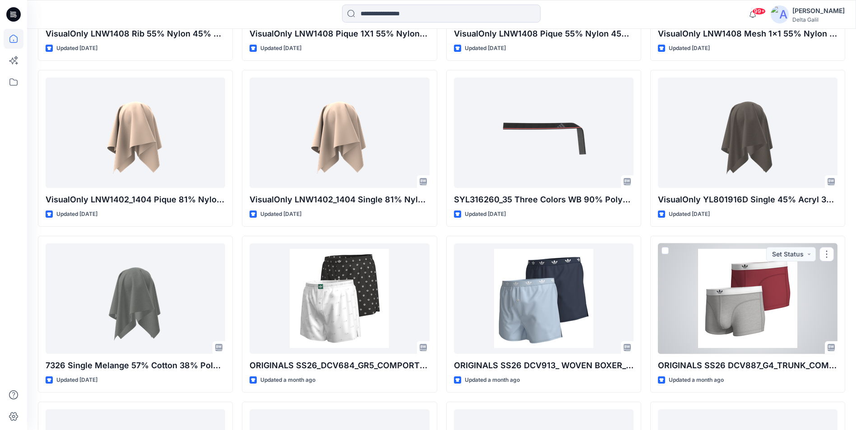
click at [747, 330] on div at bounding box center [748, 299] width 180 height 111
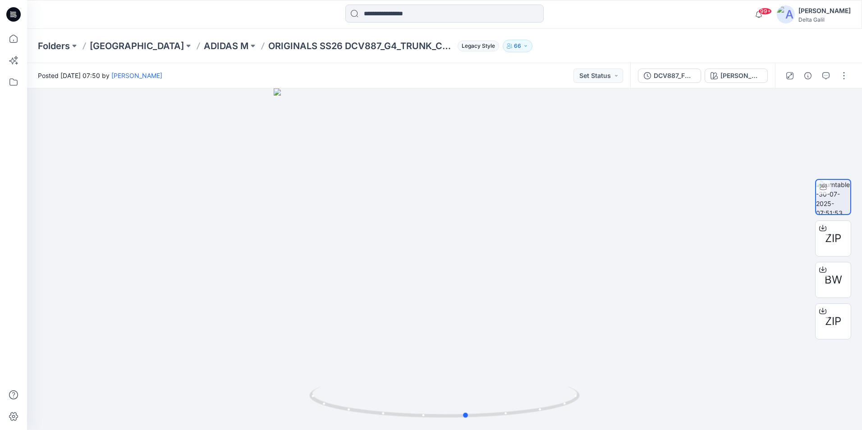
drag, startPoint x: 447, startPoint y: 415, endPoint x: 462, endPoint y: 433, distance: 22.4
click at [462, 430] on html "99+ Notifications [PERSON_NAME] shared VisualOnly LNW1406 Single 76% Polyamide …" at bounding box center [431, 215] width 862 height 430
